Goal: Answer question/provide support: Answer question/provide support

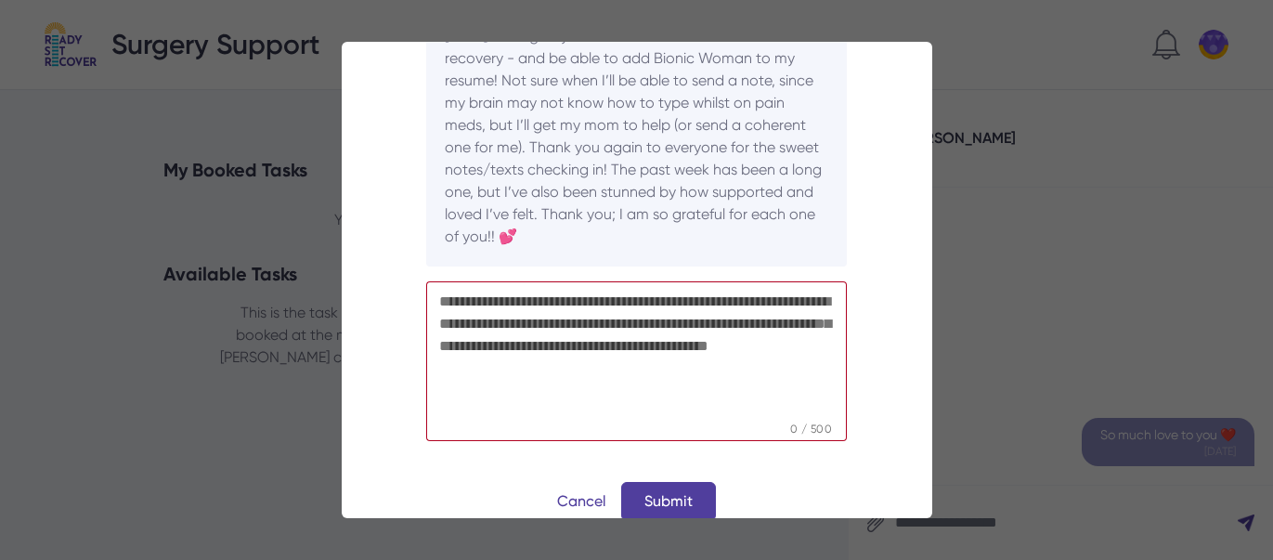
scroll to position [282, 0]
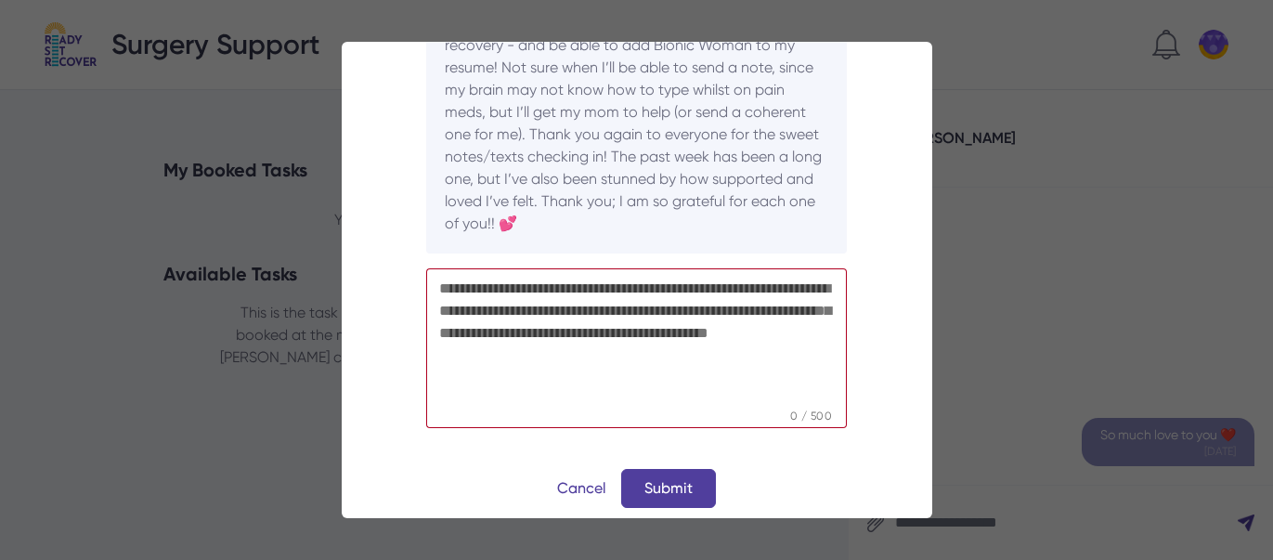
click at [680, 368] on textarea at bounding box center [636, 337] width 421 height 139
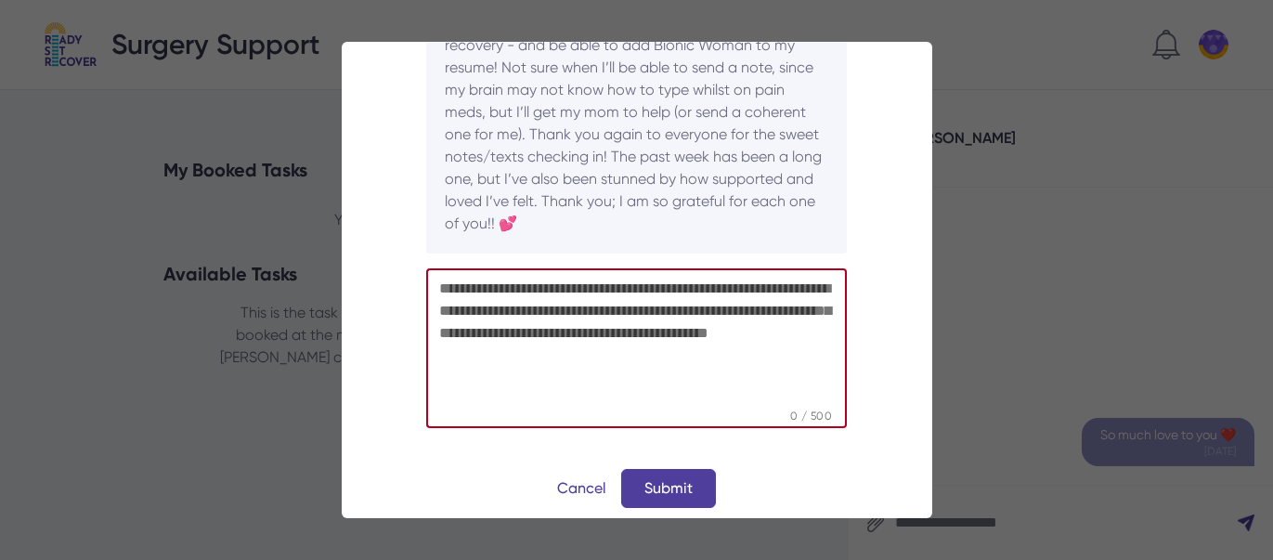
drag, startPoint x: 435, startPoint y: 268, endPoint x: 576, endPoint y: 336, distance: 156.5
click at [576, 336] on textarea at bounding box center [636, 337] width 421 height 139
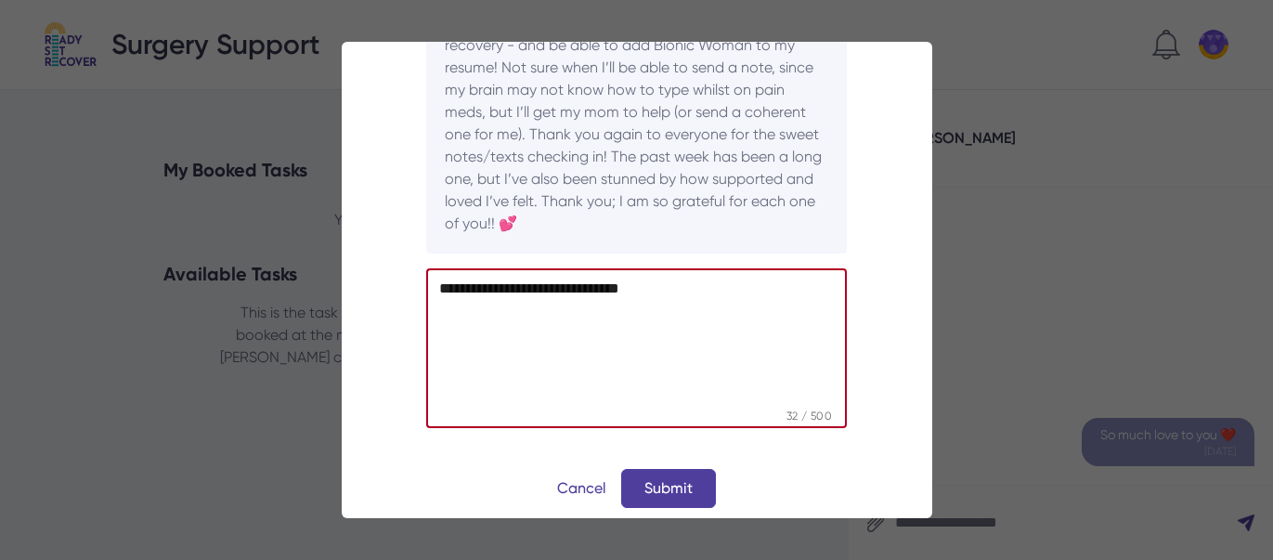
type textarea "**********"
click at [631, 473] on button "Submit" at bounding box center [668, 488] width 95 height 39
